Goal: Find specific page/section: Find specific page/section

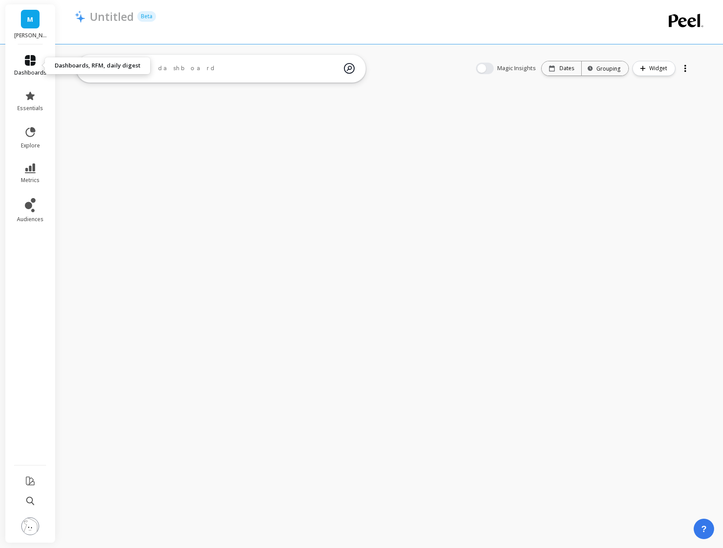
click at [32, 73] on span "dashboards" at bounding box center [30, 72] width 32 height 7
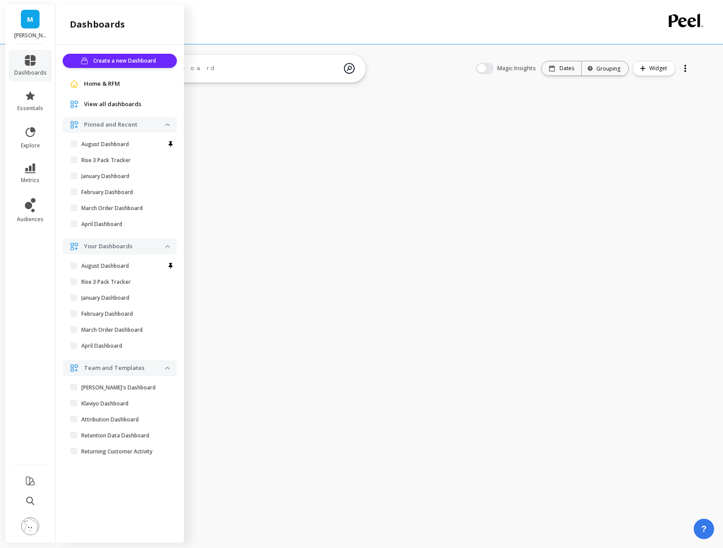
click at [120, 106] on span "View all dashboards" at bounding box center [112, 104] width 57 height 9
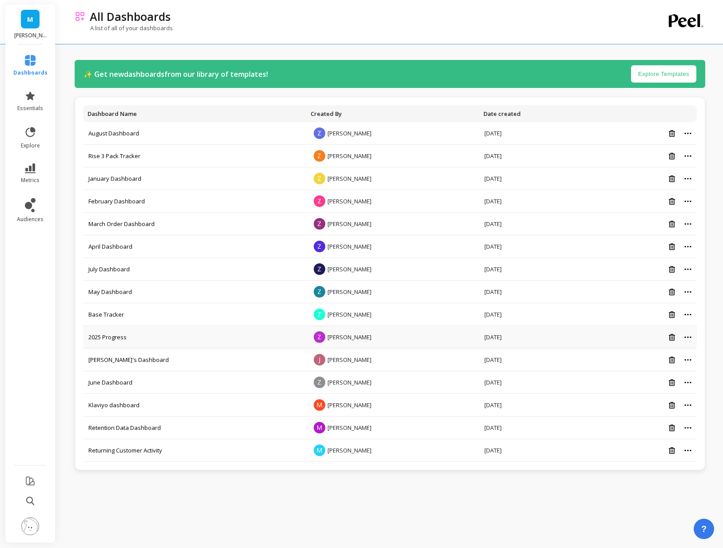
click at [107, 343] on td "2025 Progress" at bounding box center [194, 337] width 223 height 23
click at [107, 339] on link "2025 Progress" at bounding box center [107, 337] width 38 height 8
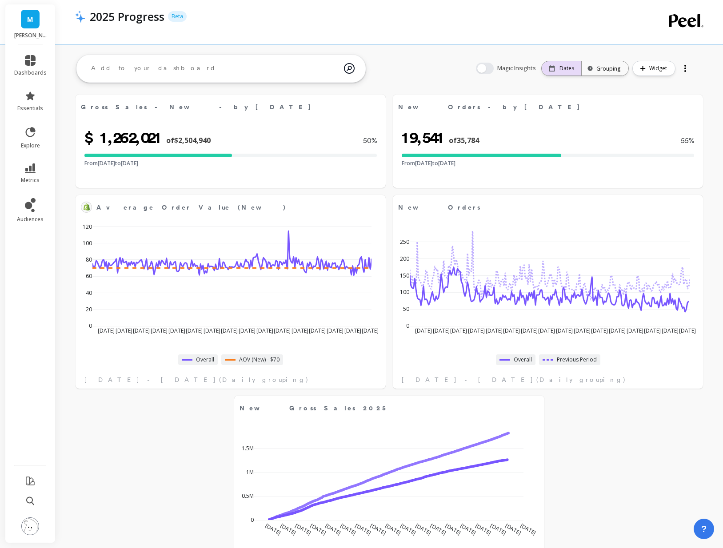
click at [573, 70] on p "Dates" at bounding box center [567, 68] width 15 height 7
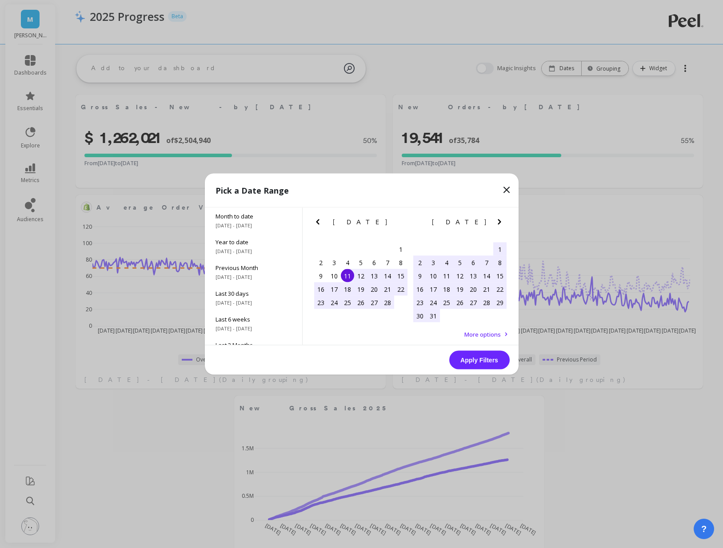
click at [318, 224] on icon "Previous Month" at bounding box center [317, 222] width 11 height 11
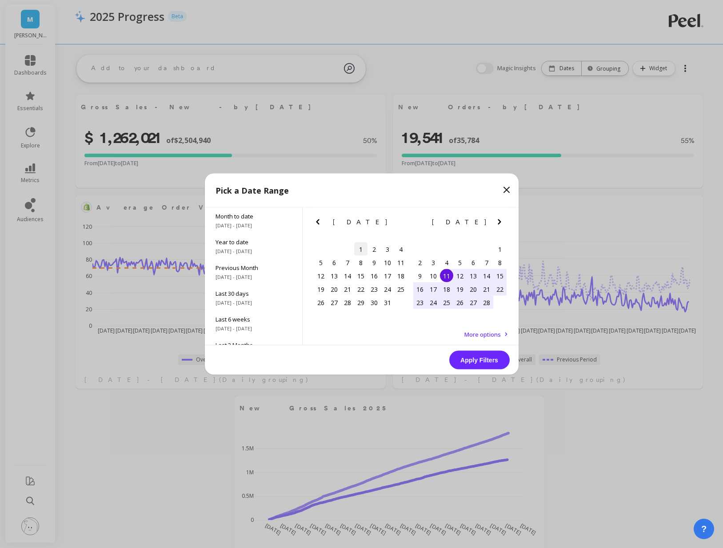
click at [363, 250] on div "1" at bounding box center [360, 249] width 13 height 13
click at [503, 220] on icon "Next Month" at bounding box center [499, 222] width 11 height 11
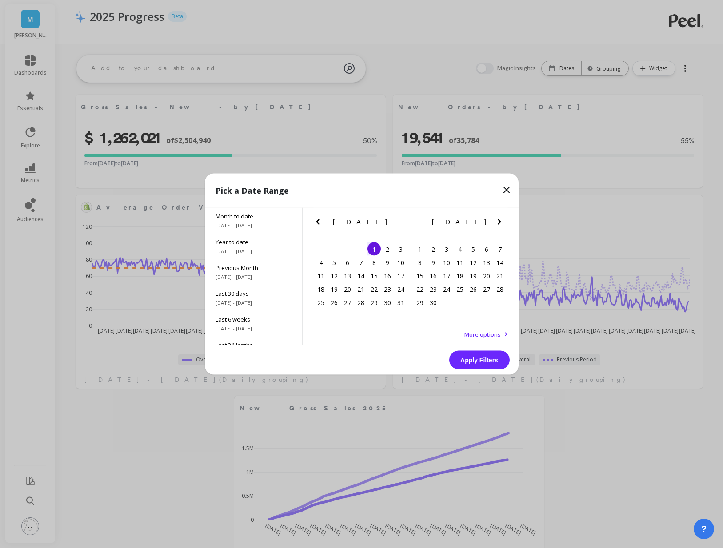
click at [503, 220] on icon "Next Month" at bounding box center [499, 222] width 11 height 11
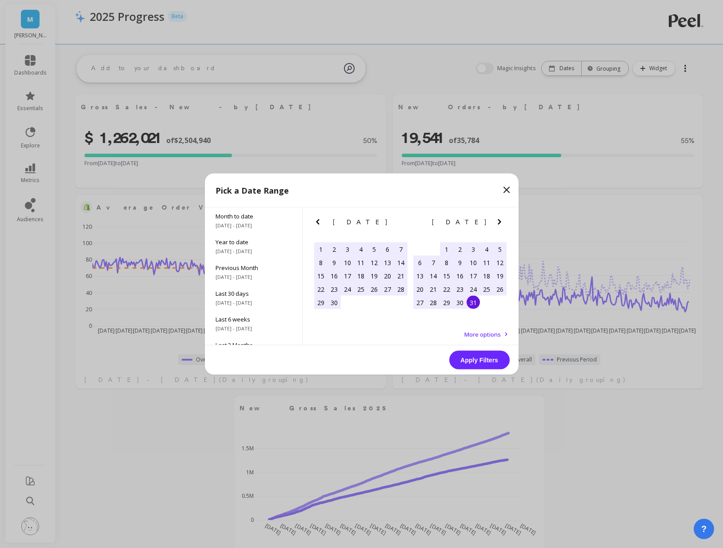
click at [474, 304] on div "31" at bounding box center [473, 302] width 13 height 13
click at [484, 363] on button "Apply Filters" at bounding box center [479, 360] width 60 height 19
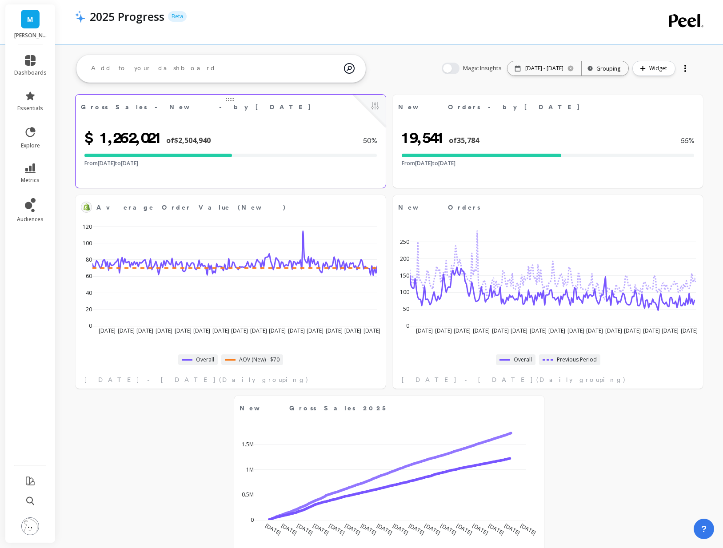
click at [259, 169] on div "$1,262,021 of $2,504,940 50 % From [DATE] to [DATE]" at bounding box center [231, 151] width 310 height 44
click at [376, 107] on button at bounding box center [375, 106] width 11 height 12
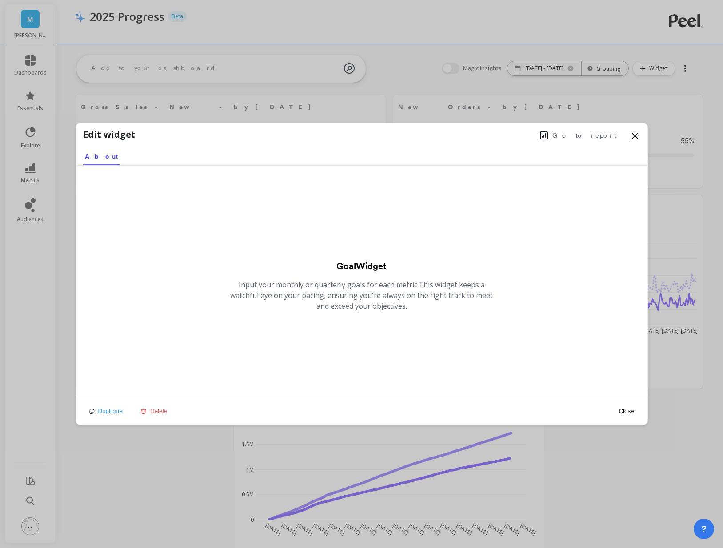
click at [637, 138] on icon at bounding box center [634, 135] width 5 height 5
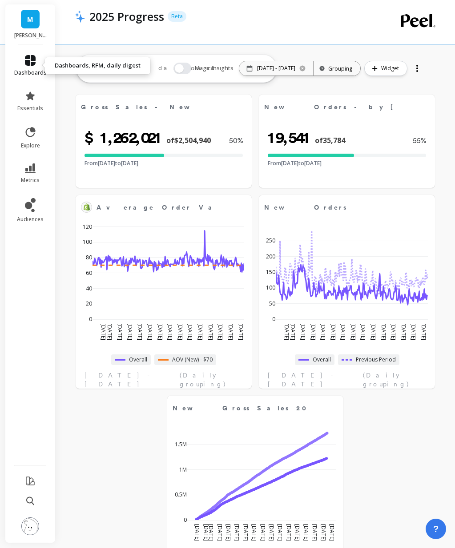
click at [32, 66] on link "dashboards" at bounding box center [30, 65] width 32 height 21
